Goal: Task Accomplishment & Management: Use online tool/utility

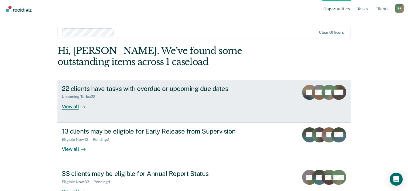
click at [64, 106] on div "View all" at bounding box center [77, 104] width 30 height 11
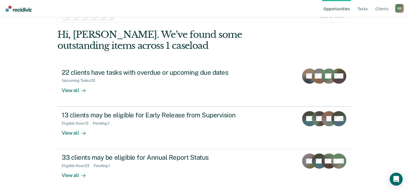
scroll to position [16, 0]
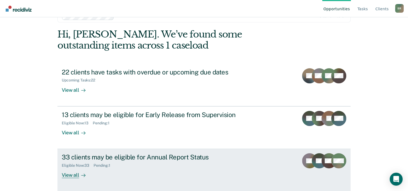
click at [156, 167] on div "33 clients may be eligible for Annual Report Status Eligible Now : 33 Pending :…" at bounding box center [163, 165] width 202 height 25
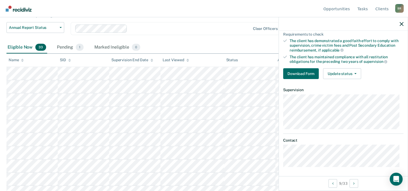
scroll to position [27, 0]
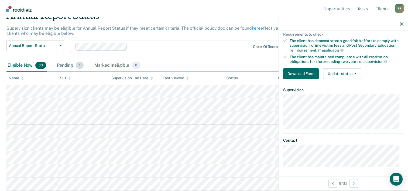
click at [63, 64] on div "Pending 1" at bounding box center [70, 66] width 29 height 12
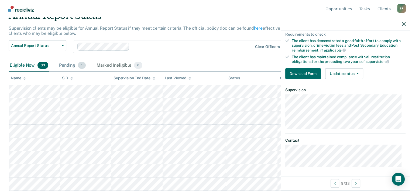
scroll to position [0, 0]
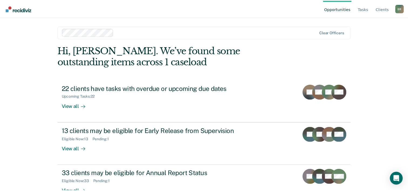
scroll to position [16, 0]
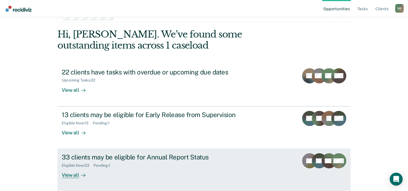
click at [78, 161] on div "Eligible Now : 33 Pending : 1" at bounding box center [156, 164] width 189 height 7
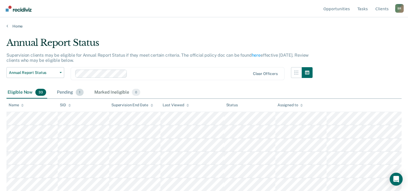
click at [64, 92] on div "Pending 1" at bounding box center [70, 93] width 29 height 12
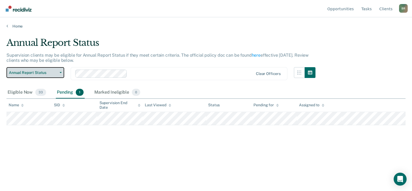
click at [61, 73] on button "Annual Report Status" at bounding box center [35, 72] width 58 height 11
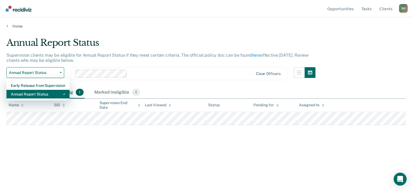
click at [21, 93] on div "Annual Report Status" at bounding box center [38, 94] width 54 height 9
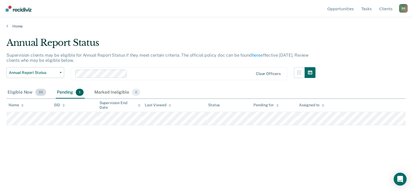
click at [23, 90] on div "Eligible Now 33" at bounding box center [26, 93] width 41 height 12
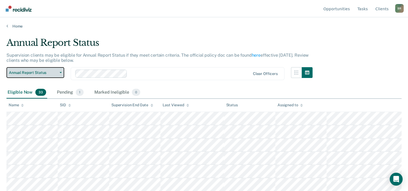
click at [61, 72] on icon "button" at bounding box center [61, 72] width 2 height 1
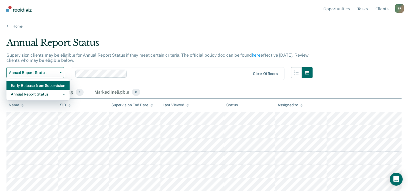
click at [28, 85] on div "Early Release from Supervision" at bounding box center [38, 85] width 54 height 9
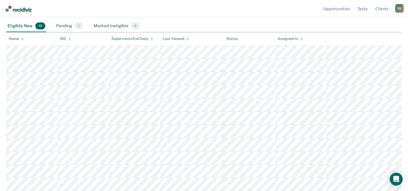
scroll to position [90, 0]
click at [61, 28] on div "Pending 1" at bounding box center [69, 27] width 29 height 12
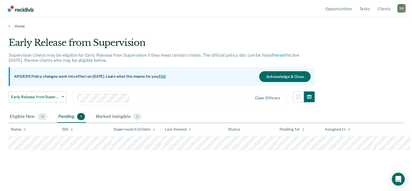
scroll to position [0, 0]
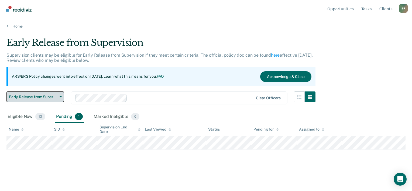
click at [46, 98] on span "Early Release from Supervision" at bounding box center [33, 97] width 49 height 5
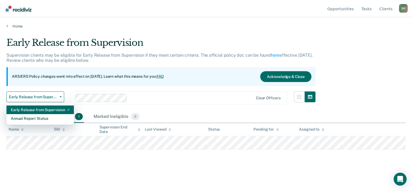
click at [27, 107] on div "Early Release from Supervision" at bounding box center [40, 109] width 59 height 9
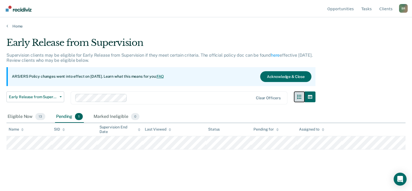
click at [297, 98] on button "button" at bounding box center [299, 96] width 11 height 11
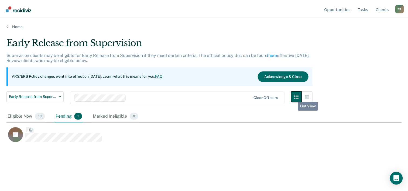
scroll to position [109, 395]
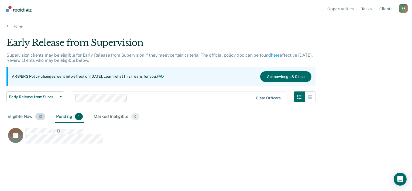
click at [17, 117] on div "Eligible Now 13" at bounding box center [26, 117] width 40 height 12
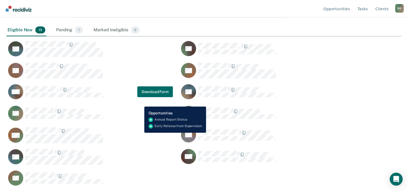
scroll to position [87, 0]
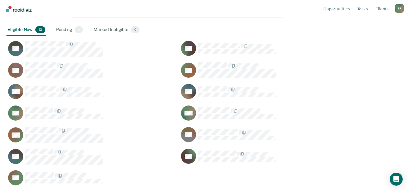
click at [110, 9] on nav "Opportunities Tasks Client s [PERSON_NAME] B R Profile How it works Log Out" at bounding box center [203, 8] width 399 height 17
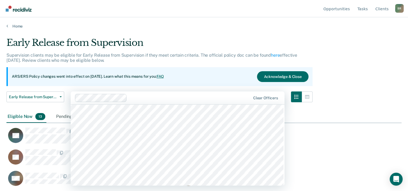
scroll to position [243, 0]
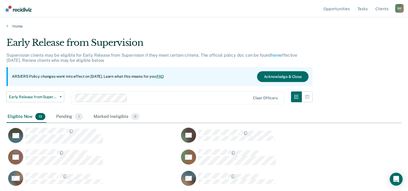
click at [221, 30] on main "Early Release from Supervision Supervision clients may be eligible for Early Re…" at bounding box center [204, 109] width 408 height 161
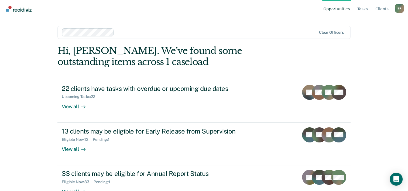
click at [400, 4] on div "Opportunities Tasks Client s [PERSON_NAME] B R Profile How it works Log Out" at bounding box center [362, 8] width 81 height 17
click at [399, 8] on div "B R" at bounding box center [399, 8] width 9 height 9
click at [293, 28] on div at bounding box center [189, 32] width 255 height 8
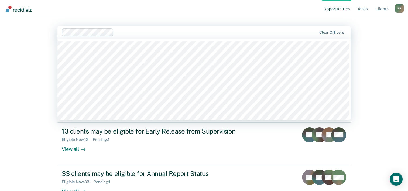
click at [387, 83] on div "Opportunities Tasks Client s [PERSON_NAME] B R Profile How it works Log Out 120…" at bounding box center [204, 95] width 408 height 191
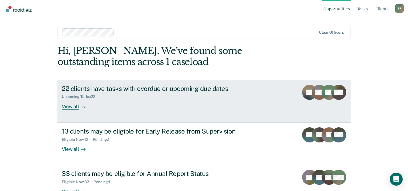
click at [64, 108] on div "View all" at bounding box center [77, 104] width 30 height 11
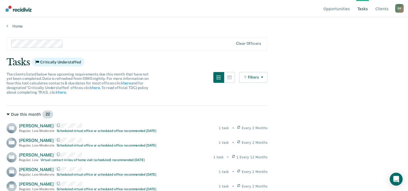
click at [9, 114] on icon at bounding box center [7, 114] width 3 height 2
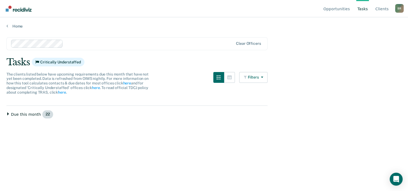
click at [8, 113] on icon at bounding box center [7, 113] width 3 height 3
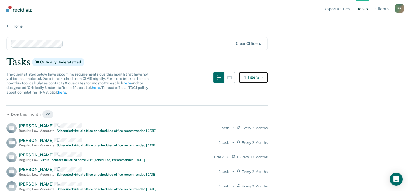
click at [267, 75] on button "Filters" at bounding box center [253, 77] width 29 height 11
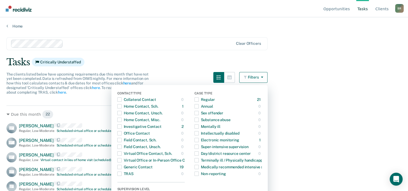
click at [332, 100] on main "Clear officers Tasks Critically Understaffed The clients listed below have upco…" at bounding box center [204, 109] width 408 height 161
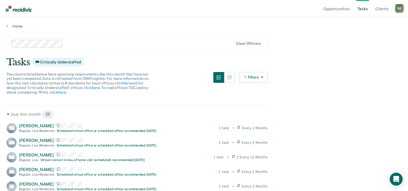
scroll to position [167, 0]
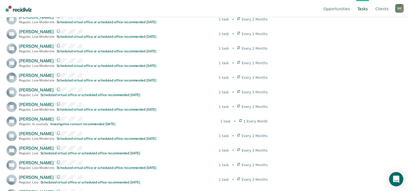
click at [397, 177] on icon "Open Intercom Messenger" at bounding box center [396, 179] width 6 height 7
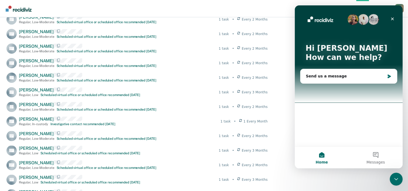
scroll to position [0, 0]
click at [326, 74] on div "Send us a message" at bounding box center [345, 76] width 79 height 6
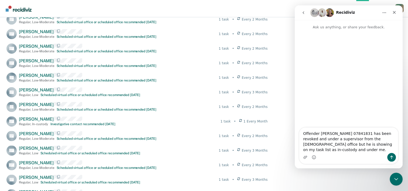
drag, startPoint x: 377, startPoint y: 144, endPoint x: 307, endPoint y: 111, distance: 76.8
click at [307, 111] on div "Intercom messenger" at bounding box center [349, 79] width 108 height 98
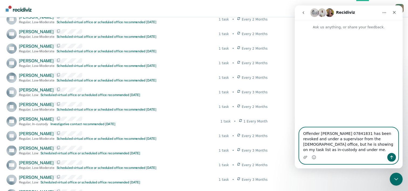
type textarea "Offender [PERSON_NAME] 07841831 has been revoked and under a supervisor from th…"
click at [391, 157] on icon "Send a message…" at bounding box center [391, 157] width 4 height 4
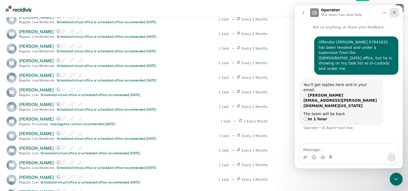
click at [395, 13] on icon "Close" at bounding box center [394, 12] width 3 height 3
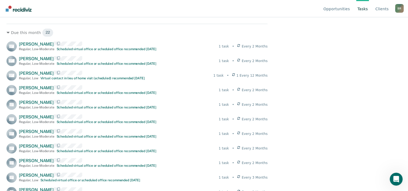
scroll to position [88, 0]
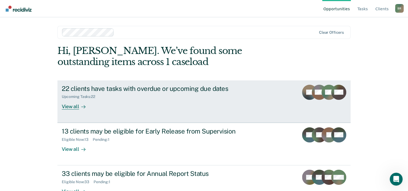
click at [138, 106] on div "22 clients have tasks with overdue or upcoming due dates Upcoming Tasks : 22 Vi…" at bounding box center [163, 97] width 202 height 25
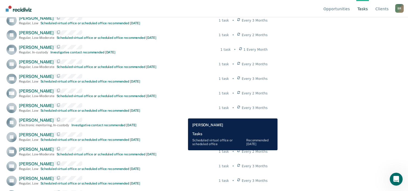
scroll to position [250, 0]
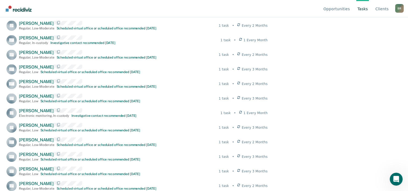
click at [162, 8] on nav "Opportunities Tasks Client s [PERSON_NAME] B R Profile How it works Log Out" at bounding box center [203, 8] width 399 height 17
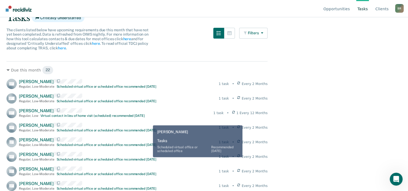
scroll to position [7, 0]
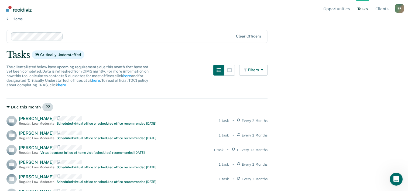
click at [8, 105] on icon at bounding box center [7, 106] width 3 height 3
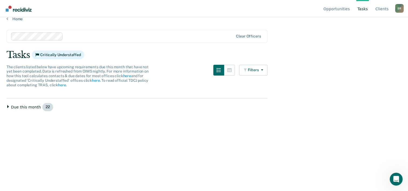
click at [8, 105] on icon at bounding box center [7, 106] width 3 height 3
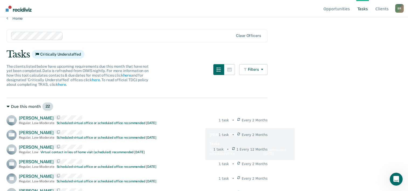
scroll to position [0, 0]
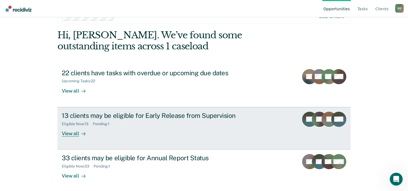
scroll to position [16, 0]
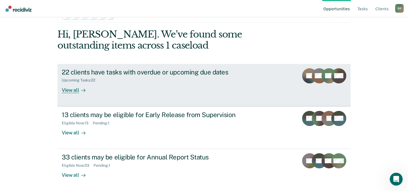
click at [69, 90] on div "View all" at bounding box center [77, 87] width 30 height 11
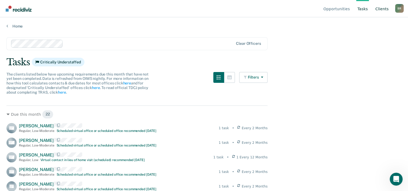
click at [386, 7] on link "Client s" at bounding box center [381, 8] width 15 height 17
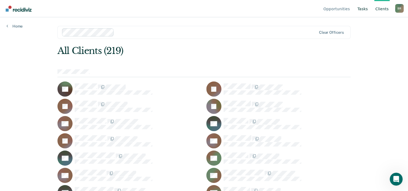
click at [366, 9] on link "Tasks" at bounding box center [362, 8] width 13 height 17
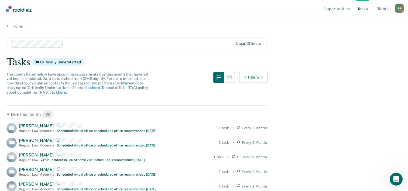
click at [363, 10] on link "Tasks" at bounding box center [362, 8] width 13 height 17
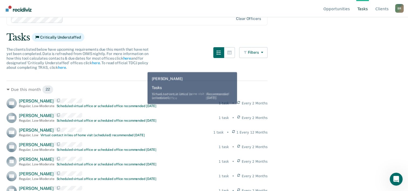
scroll to position [7, 0]
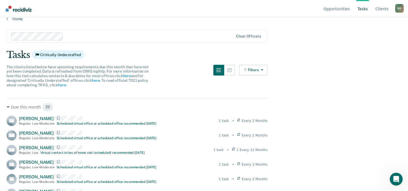
click at [366, 8] on link "Tasks" at bounding box center [362, 8] width 13 height 17
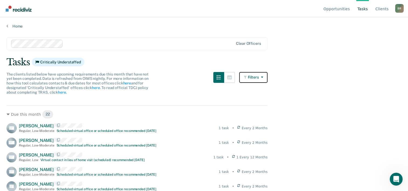
click at [264, 75] on button "Filters" at bounding box center [253, 77] width 29 height 11
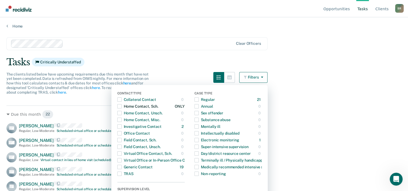
click at [122, 105] on span "Dropdown Menu" at bounding box center [119, 106] width 4 height 4
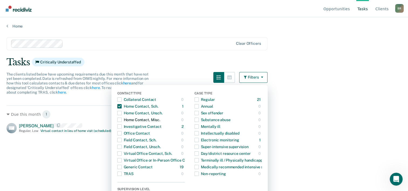
click at [122, 119] on span "Dropdown Menu" at bounding box center [119, 120] width 4 height 4
click at [121, 122] on div "Dropdown Menu" at bounding box center [119, 119] width 4 height 9
click at [122, 119] on span "Dropdown Menu" at bounding box center [119, 120] width 4 height 4
click at [88, 148] on div "Due this month 1 SM [PERSON_NAME] Regular , Low Virtual contact in lieu of home…" at bounding box center [136, 170] width 261 height 130
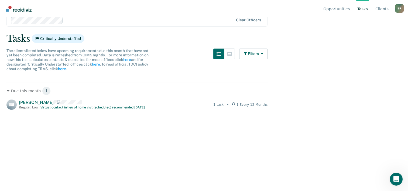
scroll to position [27, 0]
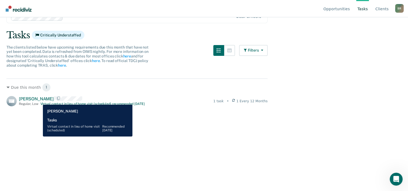
click at [39, 101] on span "[PERSON_NAME]" at bounding box center [36, 98] width 35 height 5
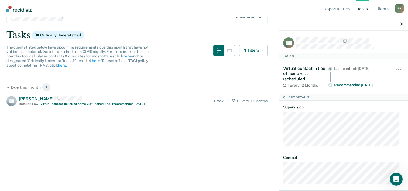
scroll to position [0, 0]
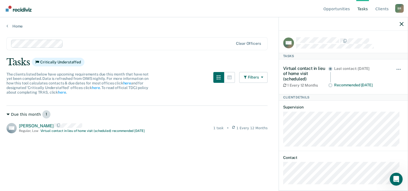
click at [8, 112] on div "Due this month 1" at bounding box center [136, 114] width 261 height 9
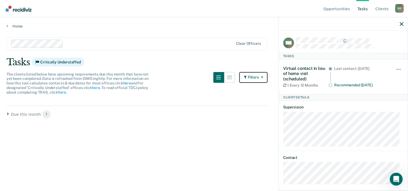
click at [254, 77] on button "Filters" at bounding box center [253, 77] width 29 height 11
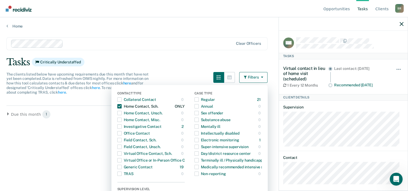
click at [122, 105] on span "Dropdown Menu" at bounding box center [119, 106] width 4 height 4
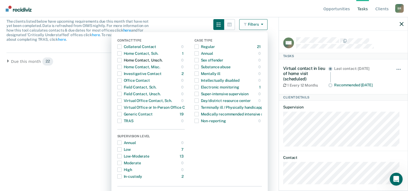
scroll to position [66, 0]
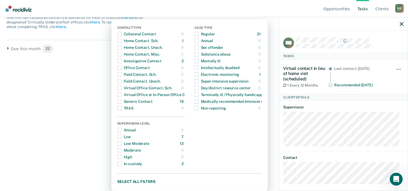
click at [97, 143] on div "Due this month 22 GR [PERSON_NAME] Regular , Low-Moderate Scheduled virtual off…" at bounding box center [136, 105] width 261 height 130
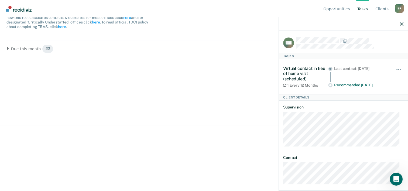
click at [364, 10] on link "Tasks" at bounding box center [362, 8] width 13 height 17
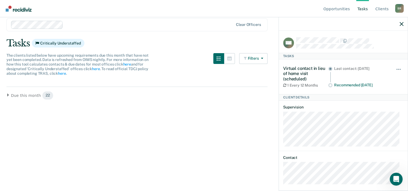
scroll to position [0, 0]
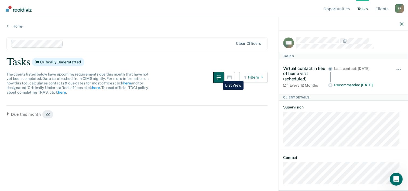
click at [219, 77] on icon "button" at bounding box center [218, 77] width 4 height 4
click at [232, 78] on icon "button" at bounding box center [229, 77] width 4 height 4
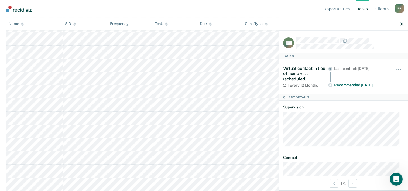
scroll to position [280, 0]
click at [403, 23] on icon "button" at bounding box center [402, 24] width 4 height 4
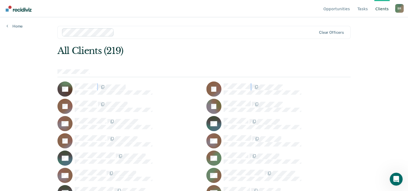
drag, startPoint x: 0, startPoint y: 95, endPoint x: 2, endPoint y: 98, distance: 4.1
click at [2, 98] on div "Opportunities Tasks Client s [PERSON_NAME] B R Profile How it works Log Out Hom…" at bounding box center [204, 95] width 408 height 191
